Goal: Obtain resource: Obtain resource

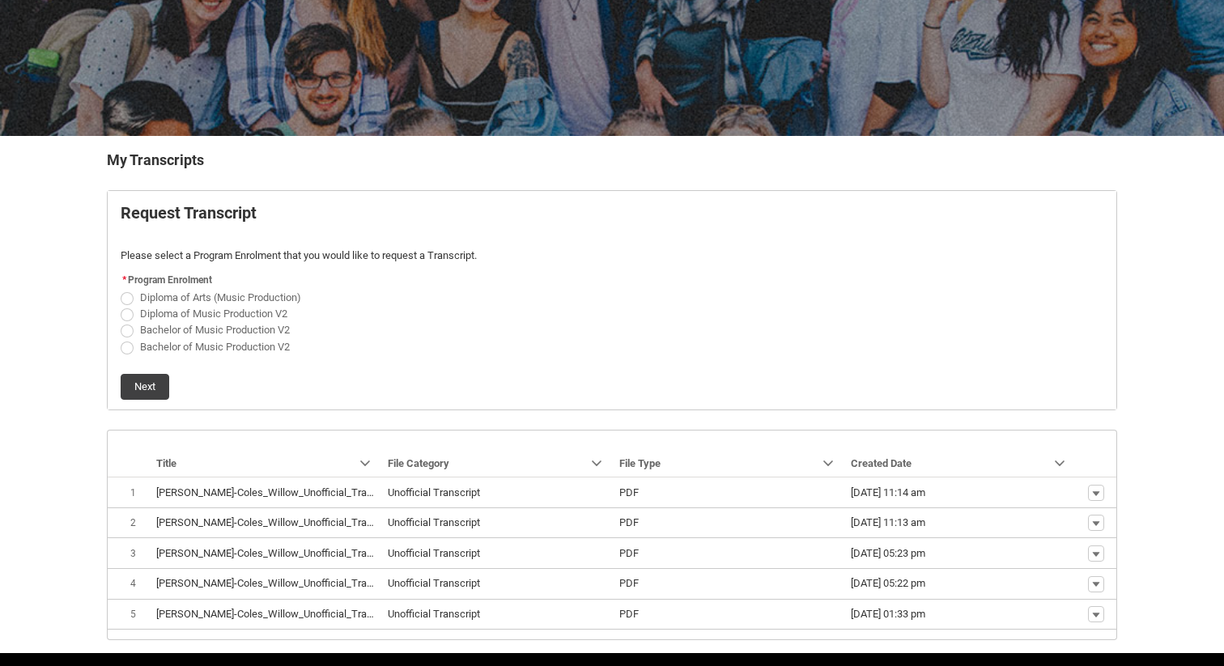
scroll to position [240, 0]
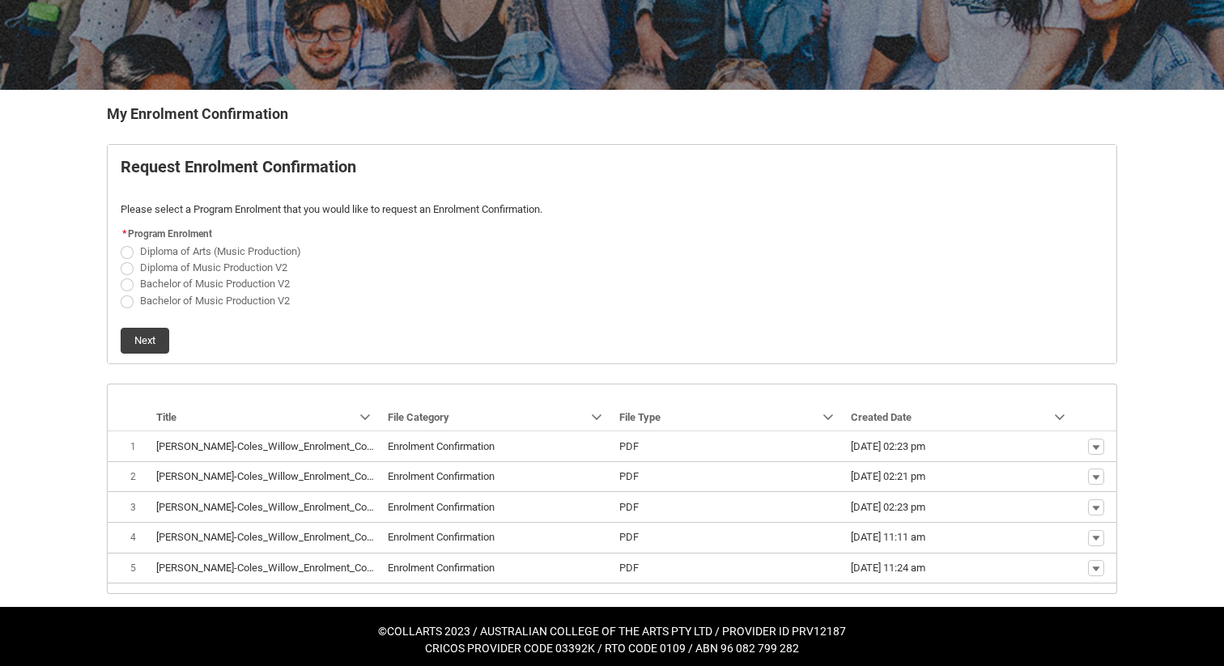
scroll to position [240, 0]
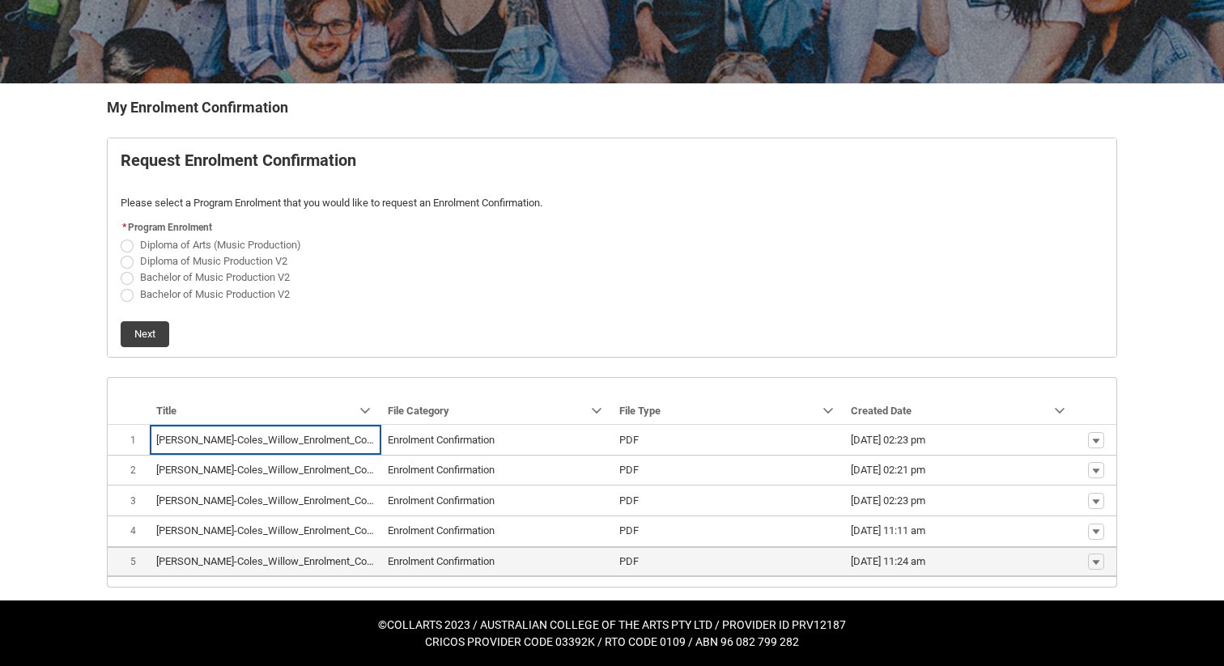
click at [316, 564] on lightning-base-formatted-text "[PERSON_NAME]-Coles_Willow_Enrolment_Confirmation_Nov 14, 2024.pdf" at bounding box center [325, 561] width 338 height 12
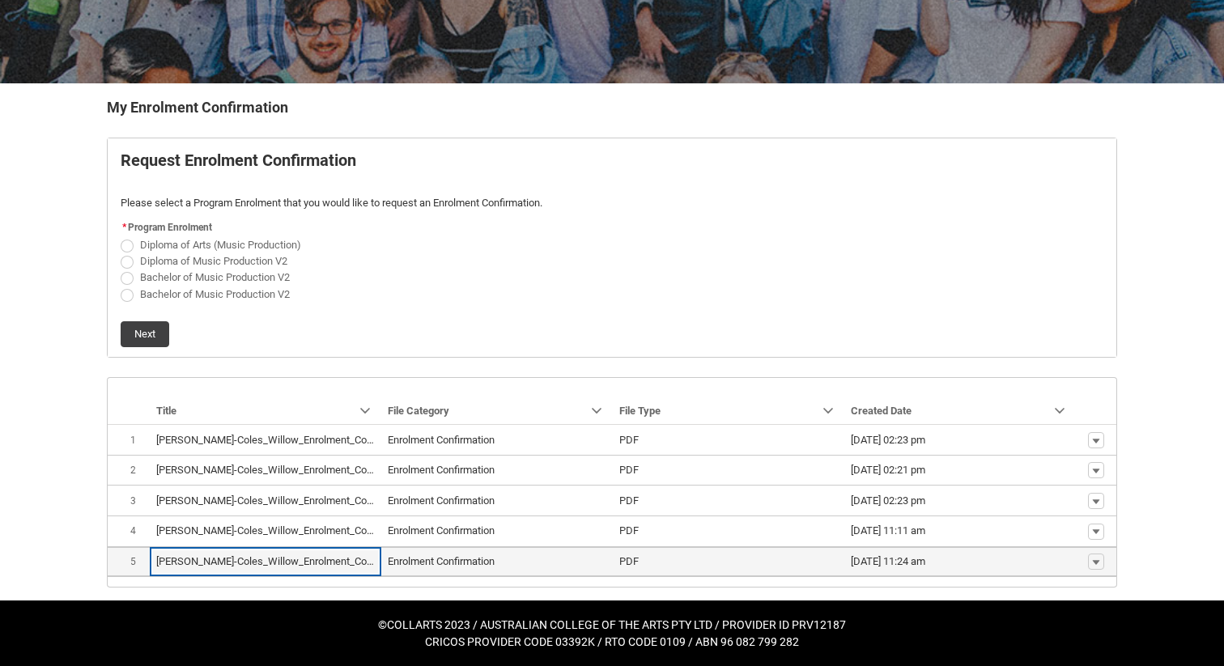
click at [434, 560] on lightning-base-formatted-text "Enrolment Confirmation" at bounding box center [441, 561] width 107 height 12
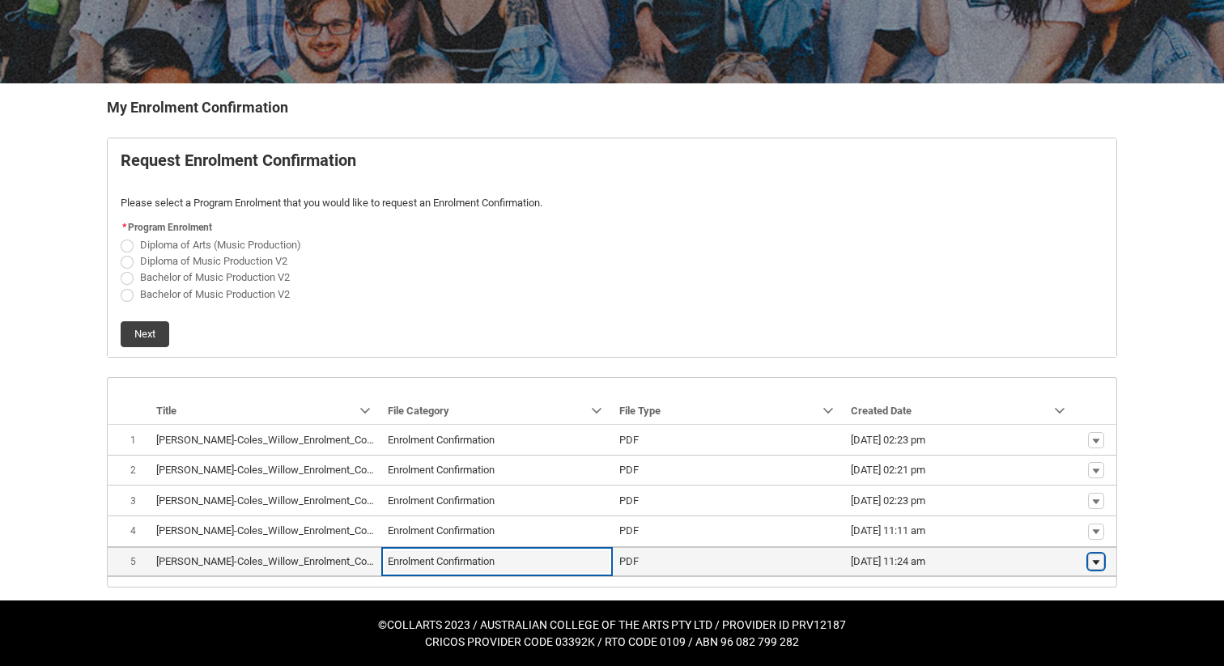
click at [1102, 556] on button "Show actions" at bounding box center [1096, 562] width 16 height 16
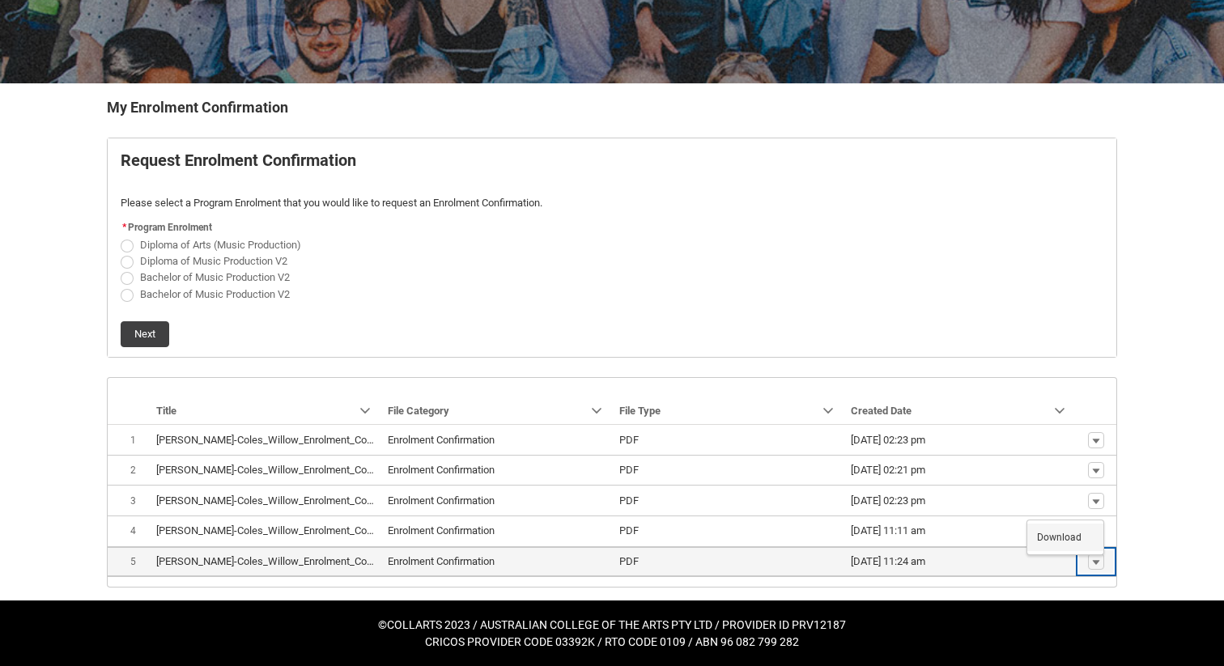
click at [1071, 537] on span "Download" at bounding box center [1059, 537] width 45 height 15
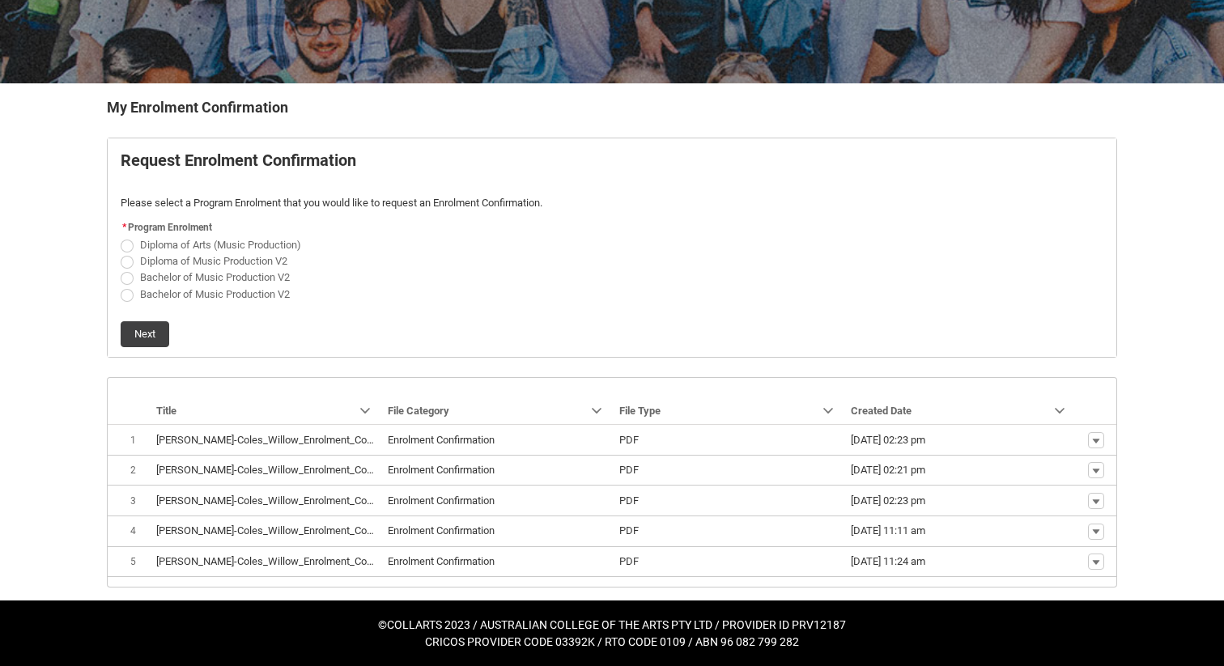
click at [246, 257] on span "Diploma of Music Production V2" at bounding box center [213, 261] width 147 height 12
click at [121, 253] on input "Diploma of Music Production V2" at bounding box center [120, 252] width 1 height 1
radio input "true"
click at [193, 278] on span "Bachelor of Music Production V2" at bounding box center [215, 277] width 150 height 12
click at [121, 270] on input "Bachelor of Music Production V2" at bounding box center [120, 269] width 1 height 1
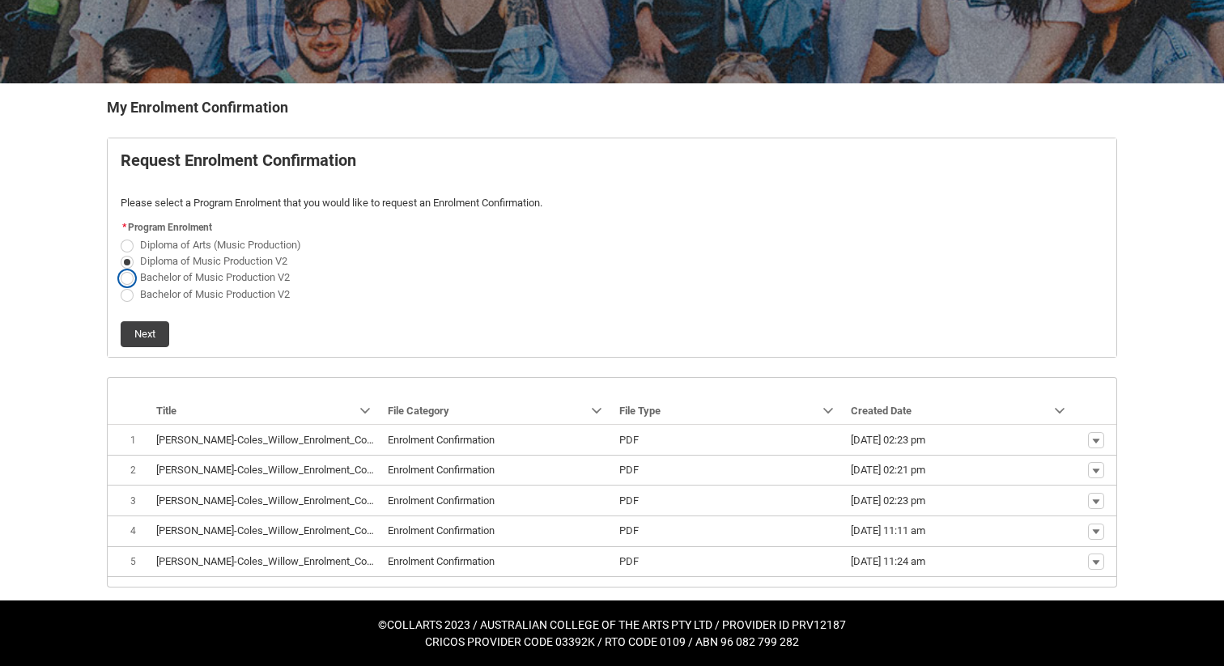
radio input "true"
click at [152, 329] on button "Next" at bounding box center [145, 334] width 49 height 26
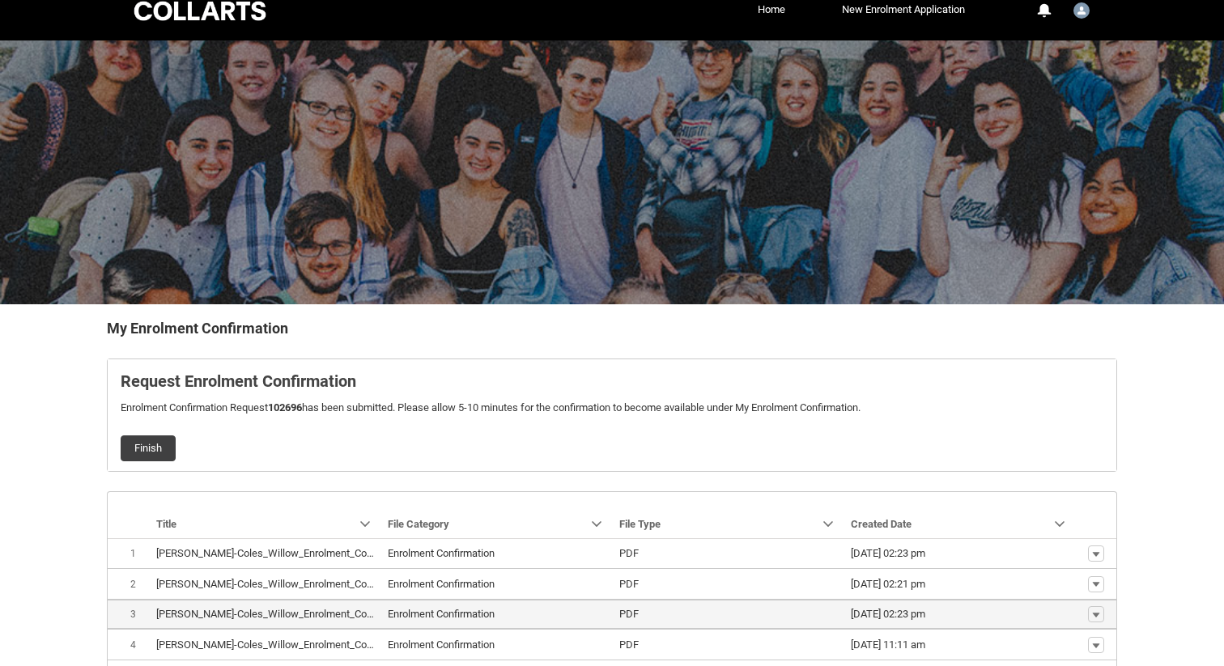
scroll to position [0, 0]
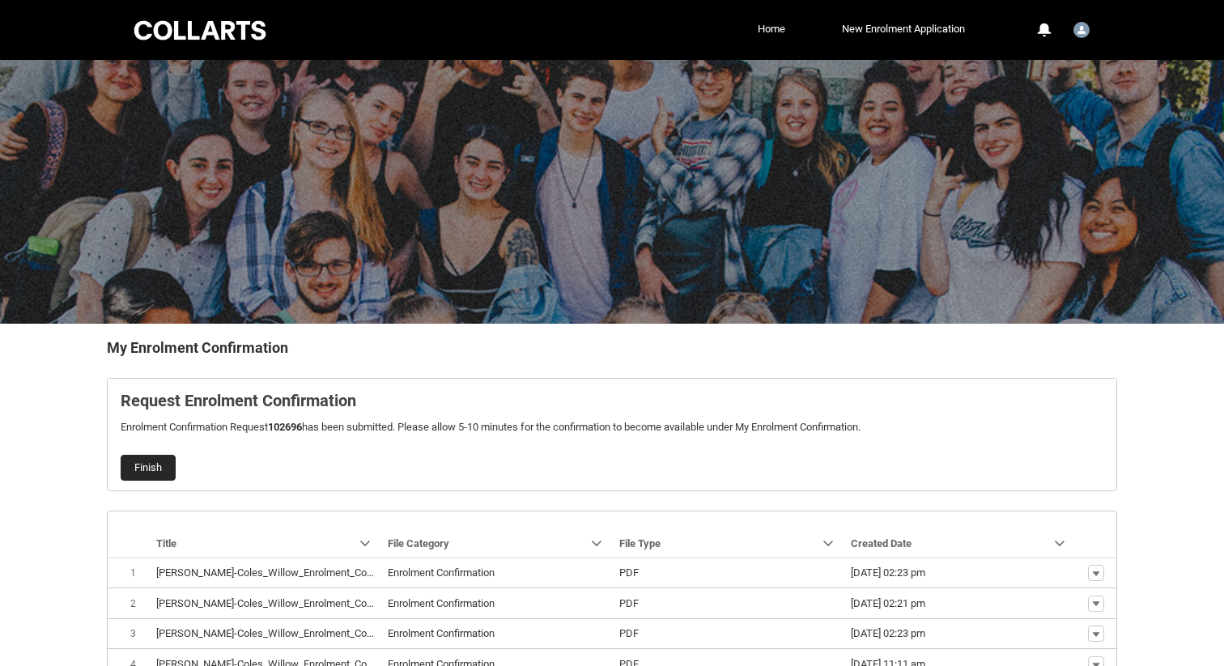
click at [144, 466] on button "Finish" at bounding box center [148, 468] width 55 height 26
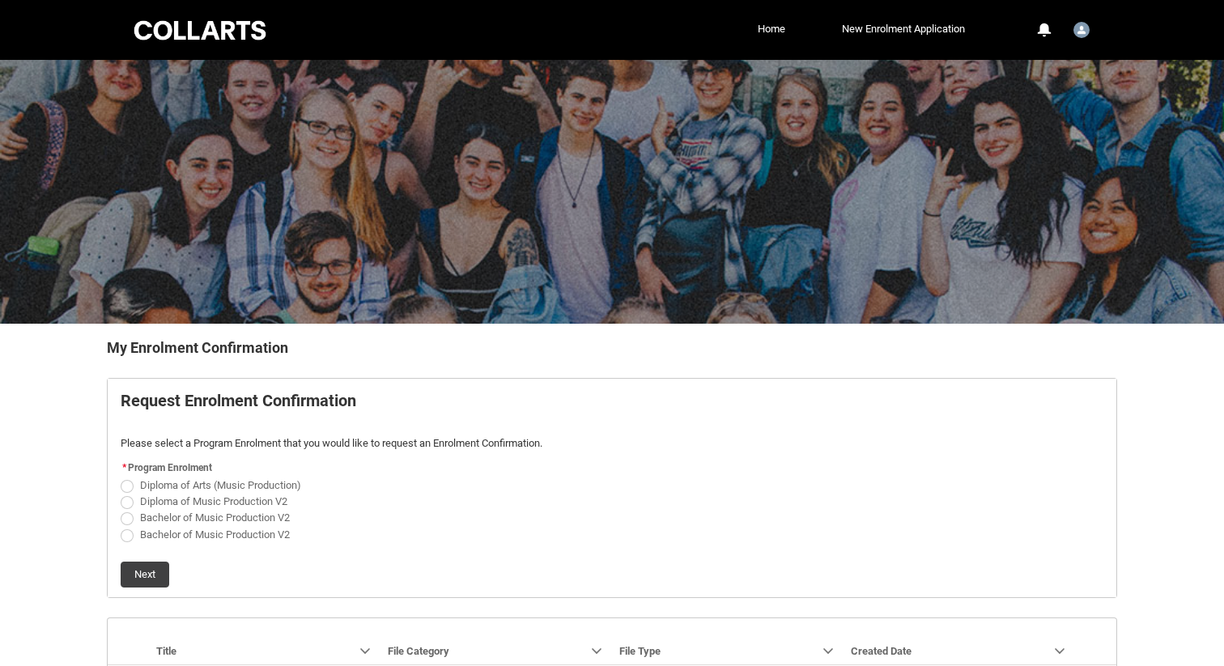
scroll to position [270, 0]
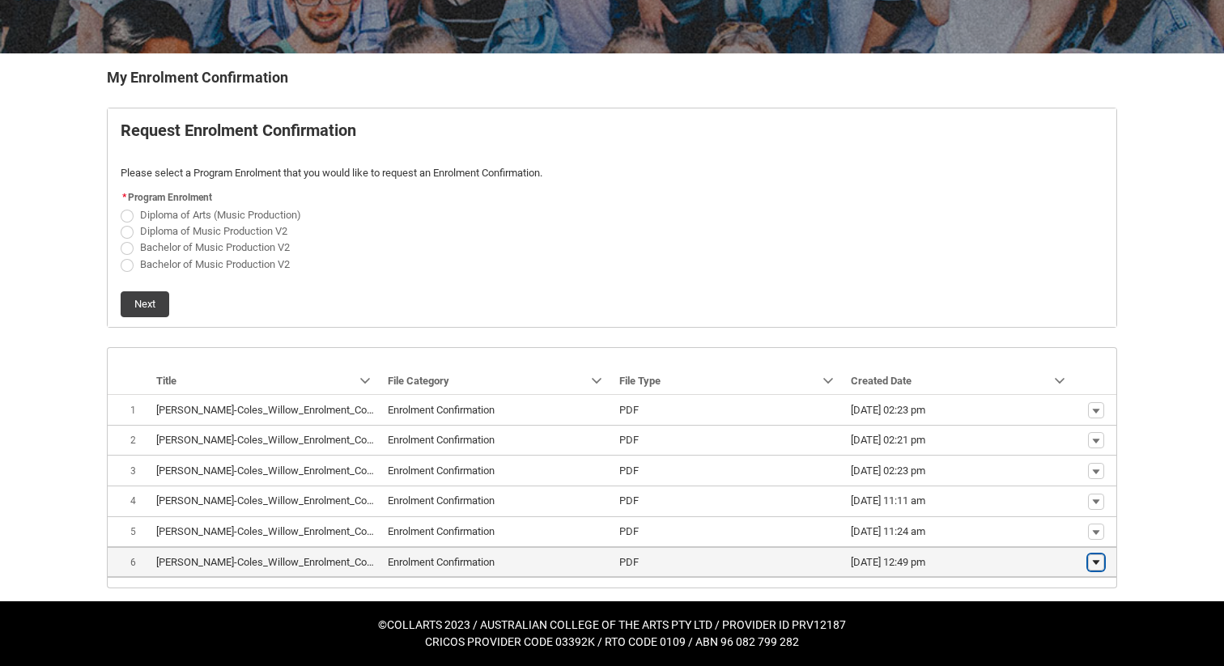
click at [1094, 559] on lightning-primitive-icon "button" at bounding box center [1096, 562] width 10 height 11
click at [1079, 537] on span "Download" at bounding box center [1059, 537] width 45 height 15
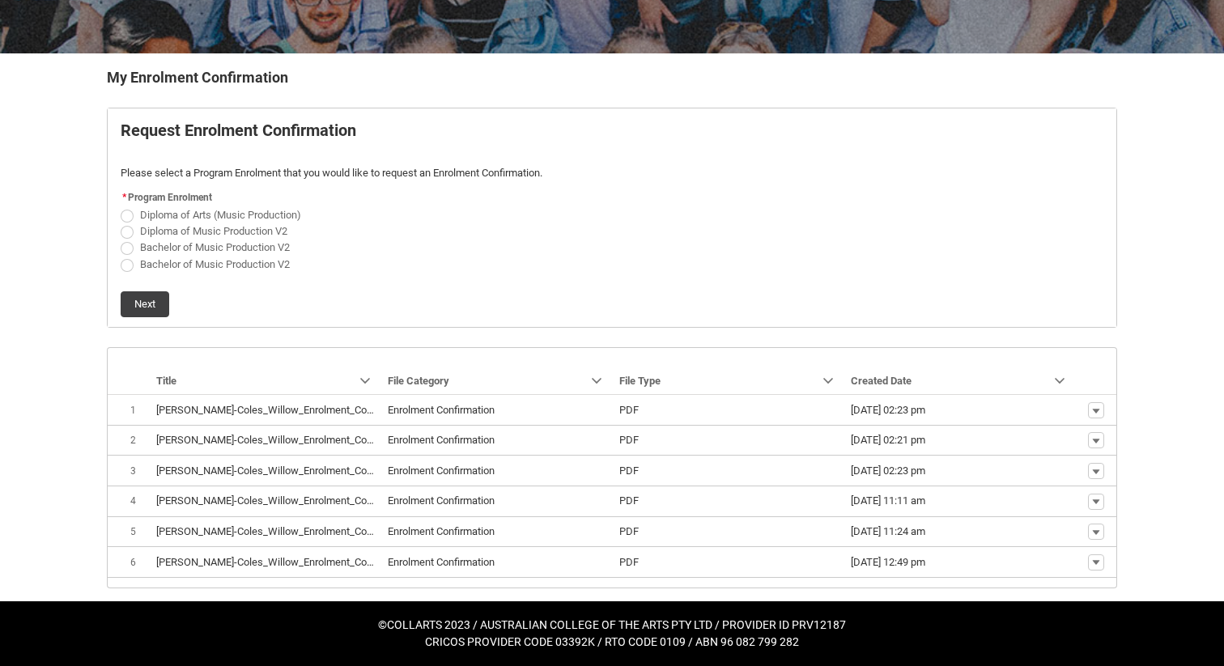
click at [185, 261] on span "Bachelor of Music Production V2" at bounding box center [215, 264] width 150 height 12
click at [121, 256] on input "Bachelor of Music Production V2" at bounding box center [120, 255] width 1 height 1
radio input "true"
click at [130, 320] on flowruntime-lwc-body "Request Enrolment Confirmation Please select a Program Enrolment that you would…" at bounding box center [612, 217] width 1009 height 219
click at [141, 303] on button "Next" at bounding box center [145, 304] width 49 height 26
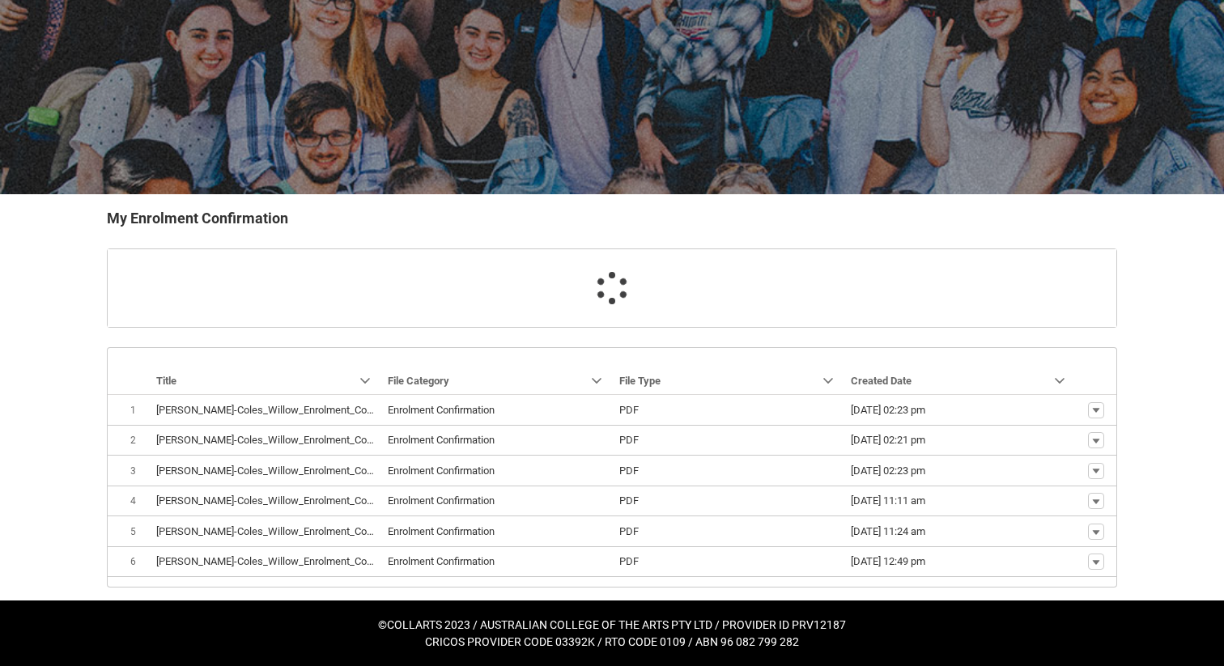
scroll to position [164, 0]
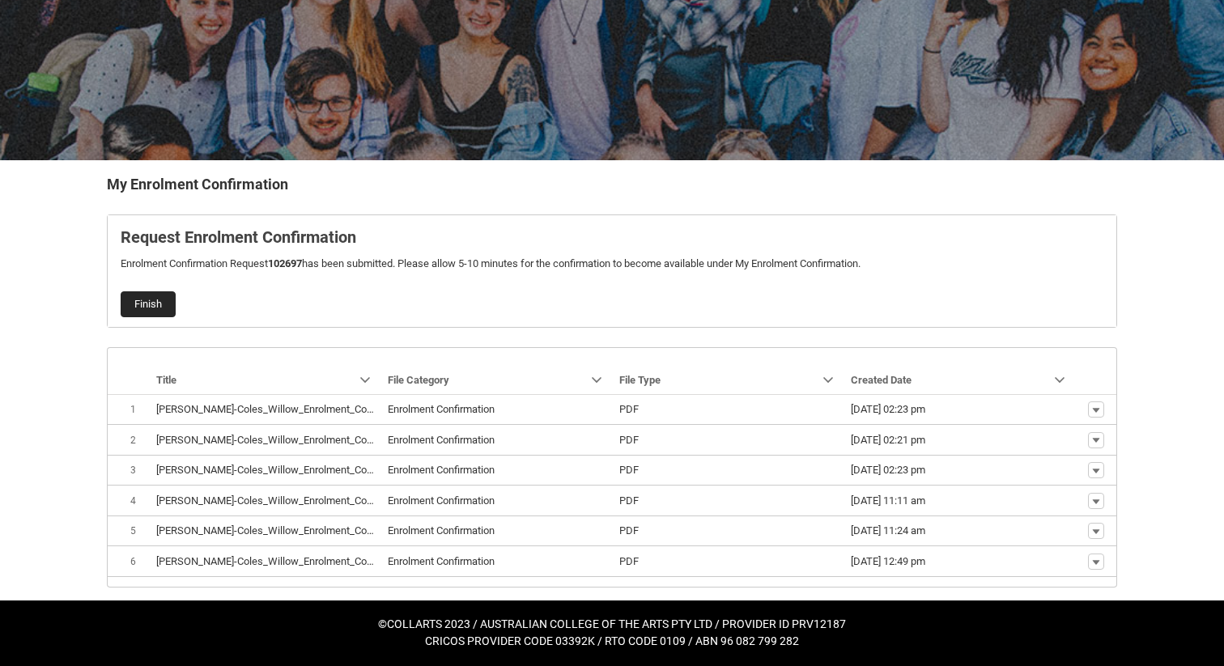
click at [163, 306] on button "Finish" at bounding box center [148, 304] width 55 height 26
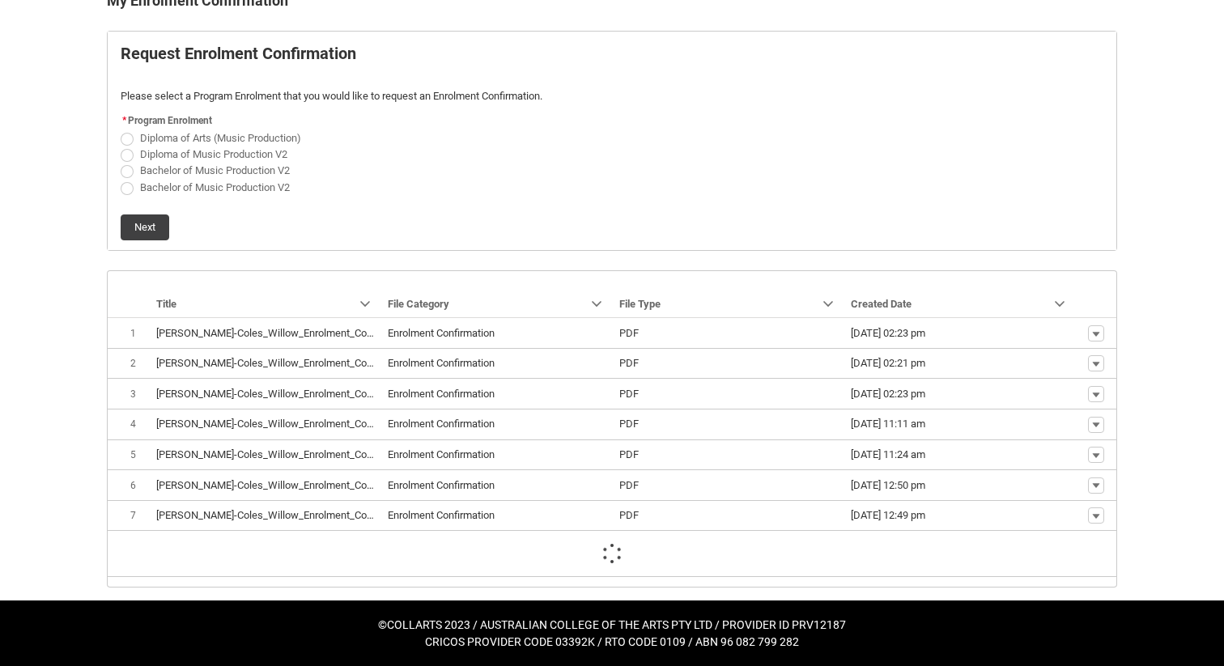
scroll to position [301, 0]
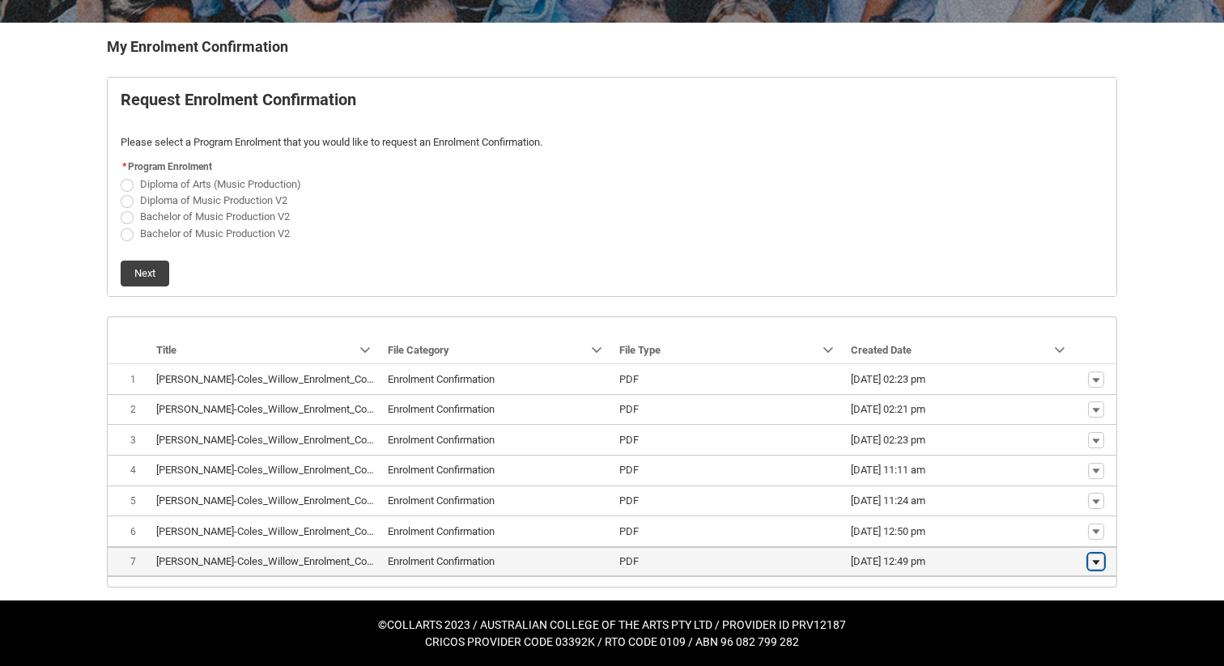
click at [1103, 561] on button "Show actions" at bounding box center [1096, 562] width 16 height 16
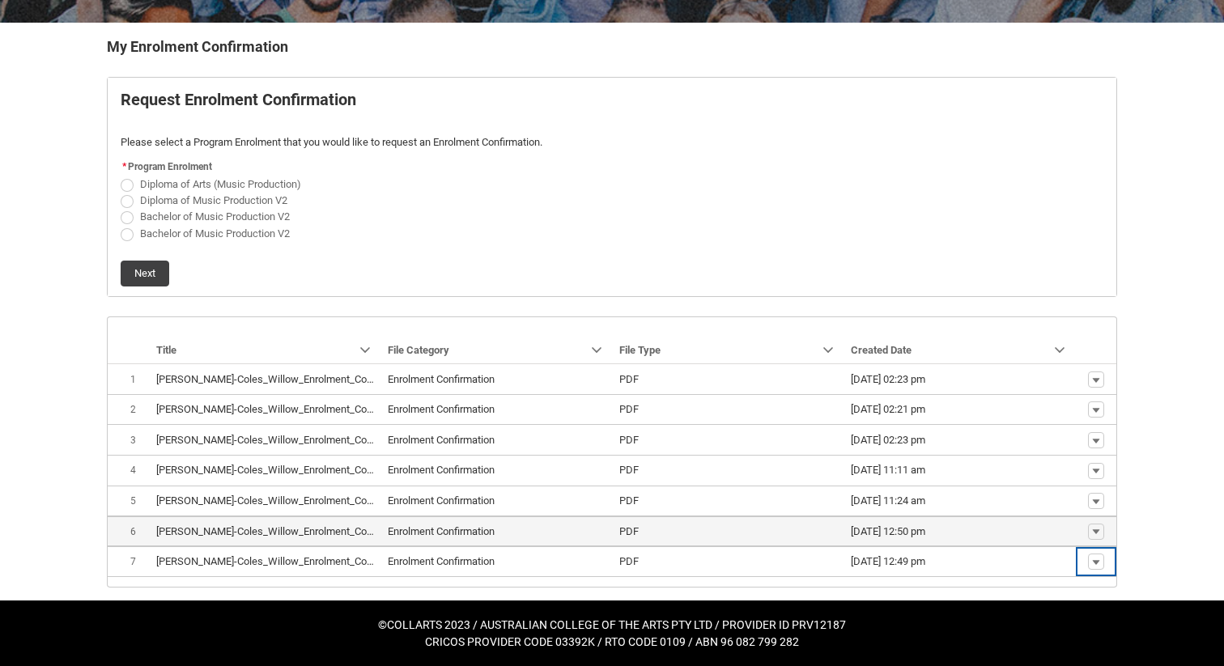
click at [980, 528] on span "09/09/2025, 12:50 pm" at bounding box center [960, 532] width 219 height 16
click at [1089, 532] on button "Show actions" at bounding box center [1096, 532] width 16 height 16
click at [1060, 503] on span "Download" at bounding box center [1059, 506] width 45 height 15
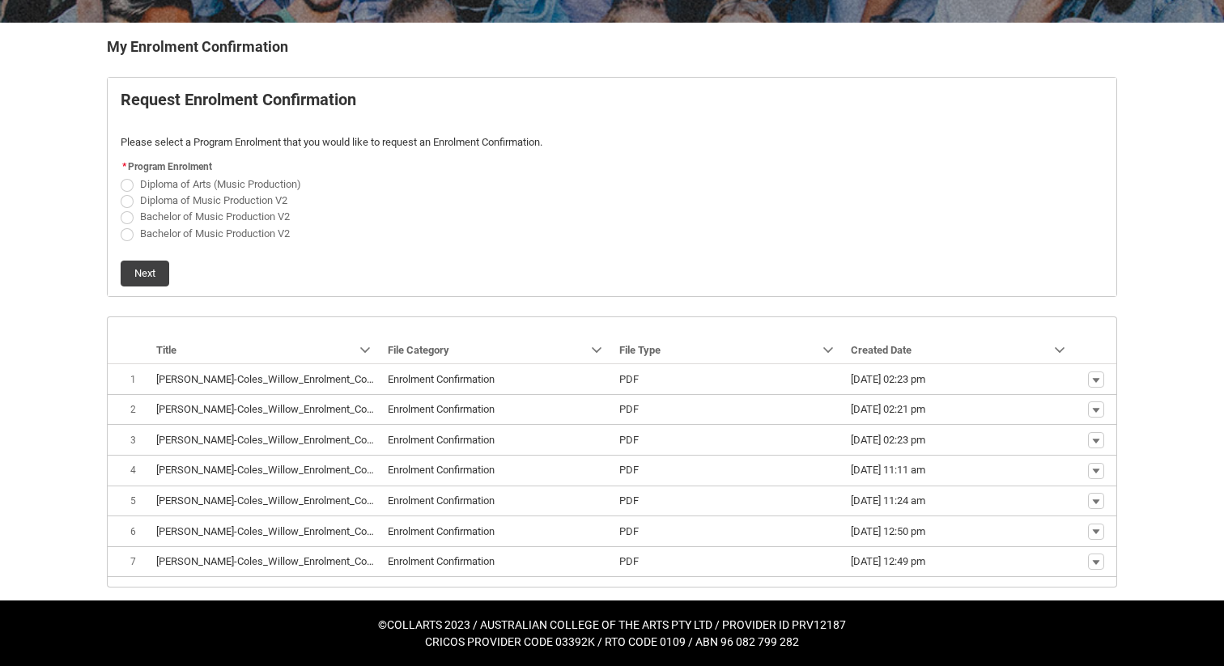
click at [187, 223] on span "Bachelor of Music Production V2" at bounding box center [215, 216] width 150 height 12
click at [121, 209] on input "Bachelor of Music Production V2" at bounding box center [120, 208] width 1 height 1
radio input "true"
click at [134, 280] on button "Next" at bounding box center [145, 274] width 49 height 26
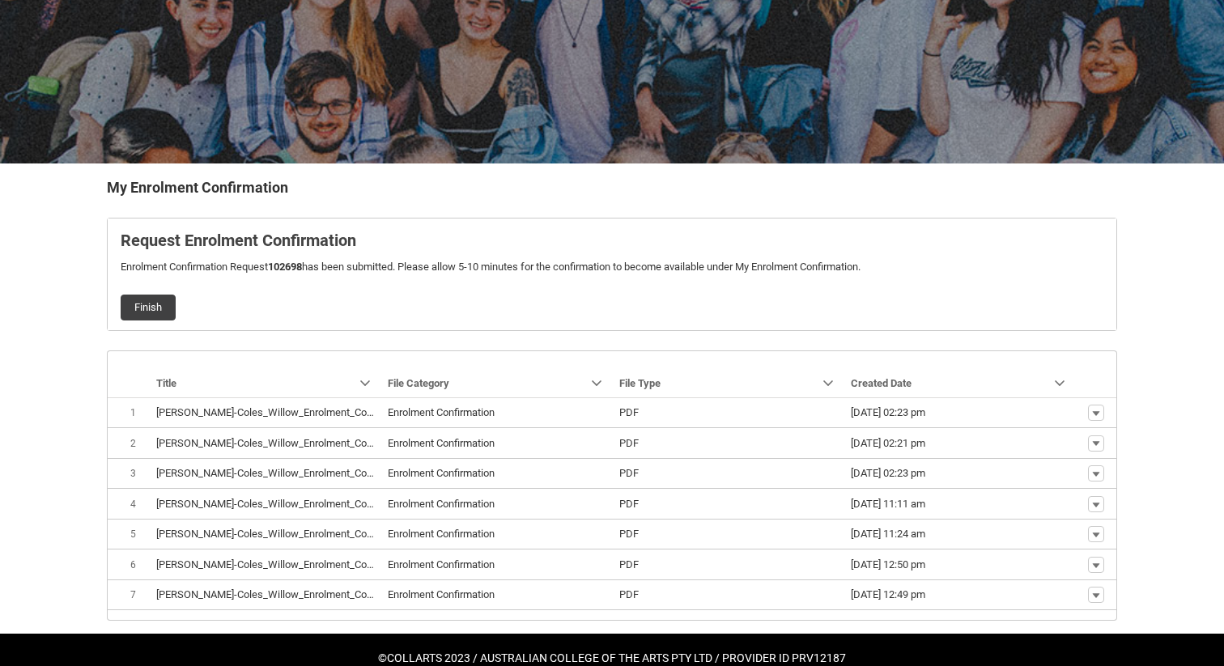
scroll to position [193, 0]
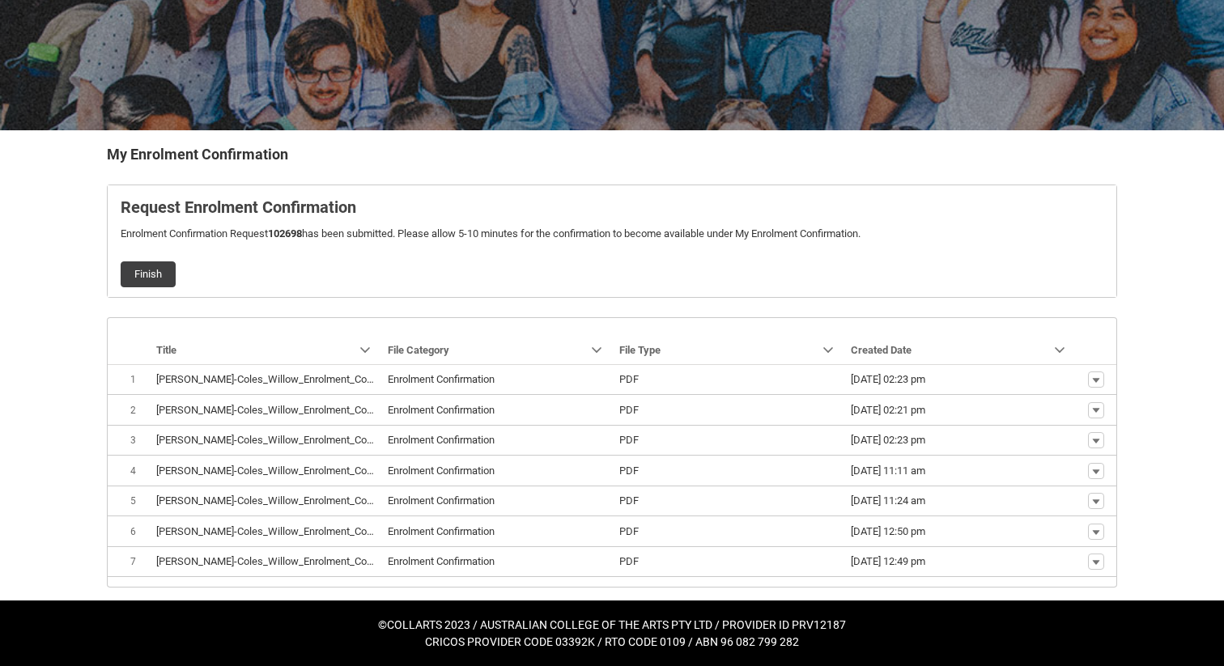
click at [134, 280] on button "Finish" at bounding box center [148, 274] width 55 height 26
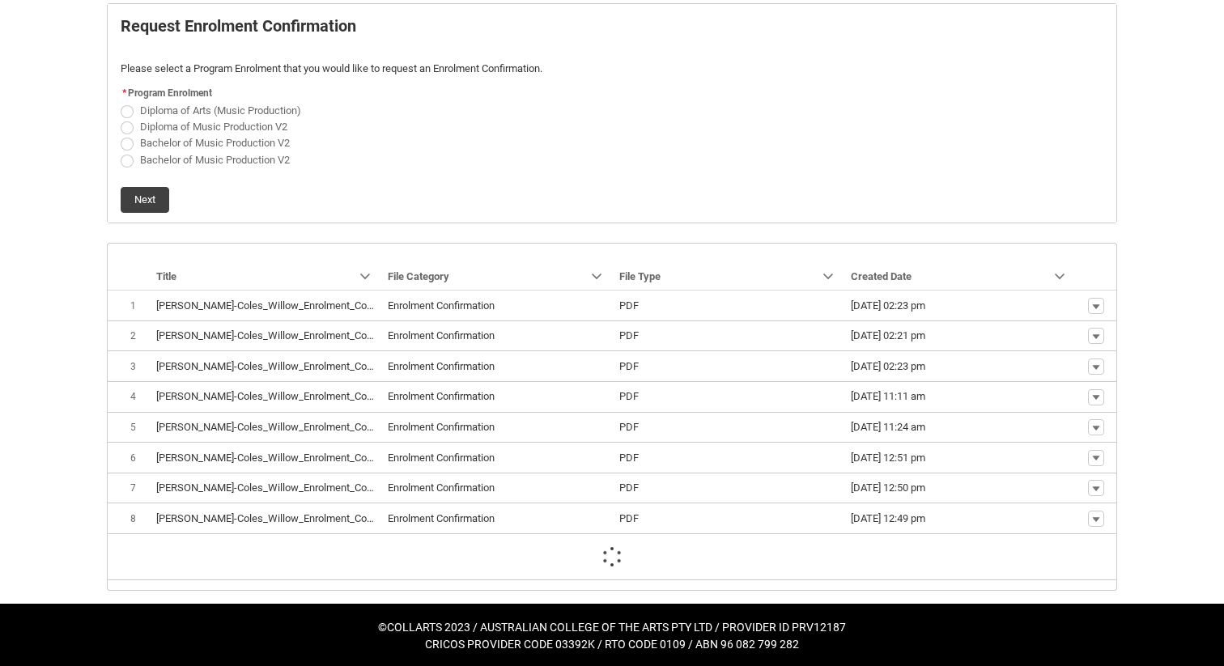
scroll to position [332, 0]
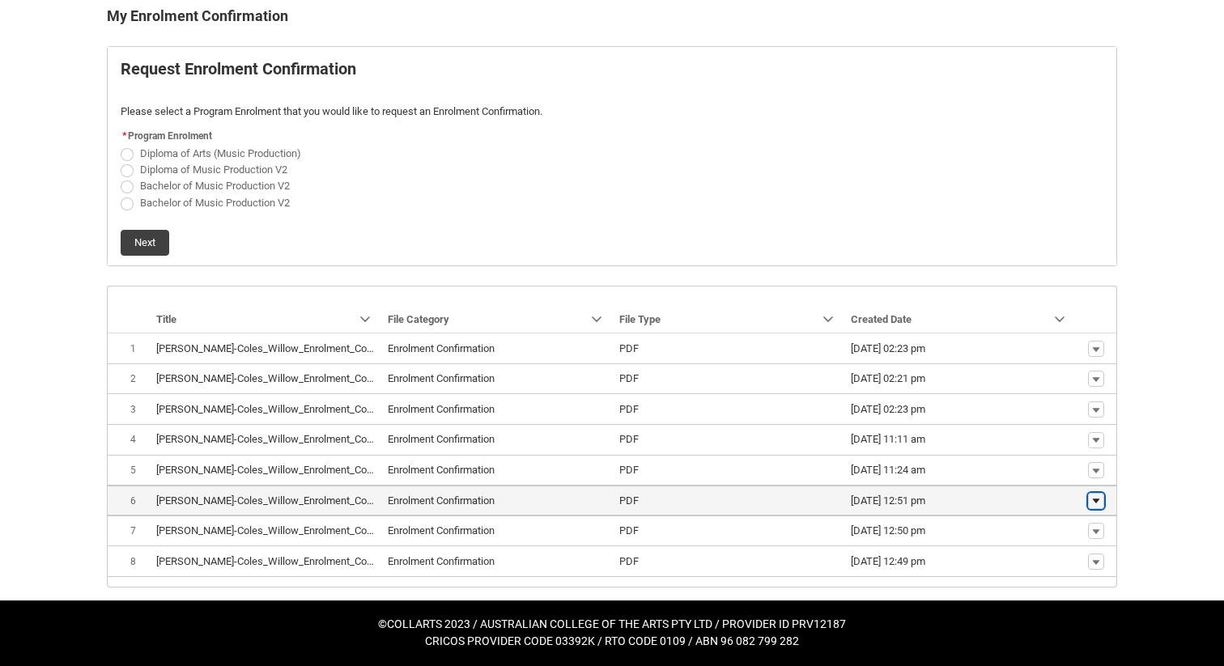
click at [1098, 504] on lightning-primitive-icon "button" at bounding box center [1096, 500] width 10 height 11
click at [1072, 474] on span "Download" at bounding box center [1059, 476] width 45 height 15
